Goal: Information Seeking & Learning: Learn about a topic

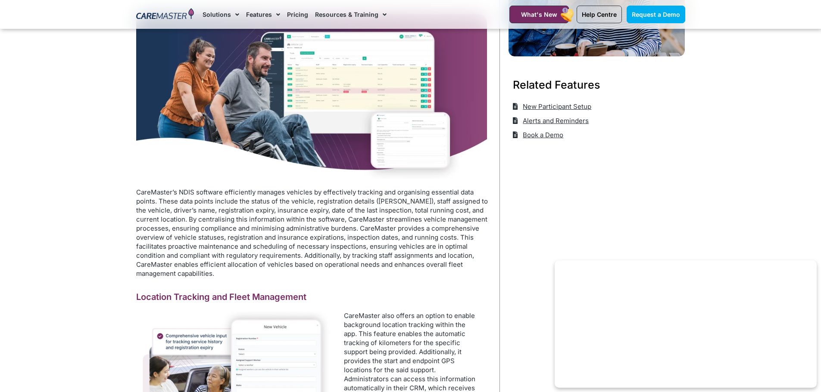
scroll to position [215, 0]
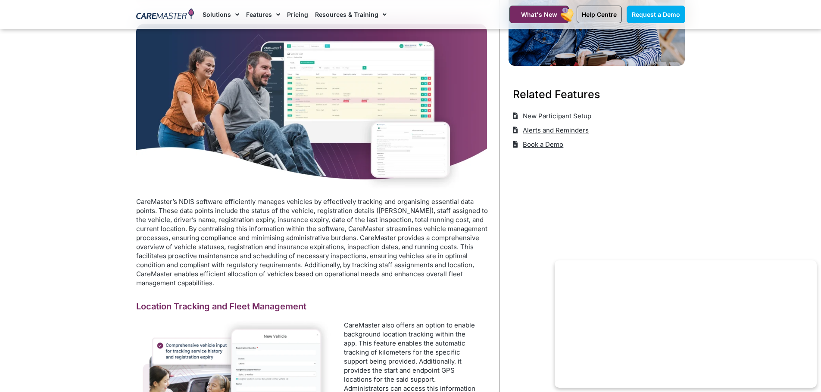
click at [300, 18] on link "Pricing" at bounding box center [297, 14] width 21 height 29
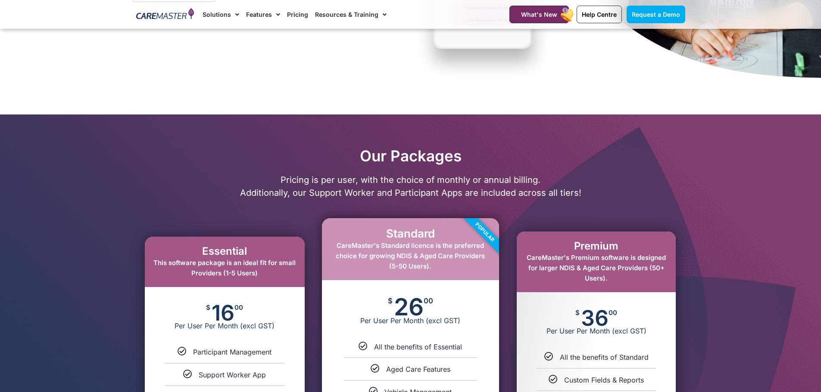
scroll to position [172, 0]
